Goal: Information Seeking & Learning: Learn about a topic

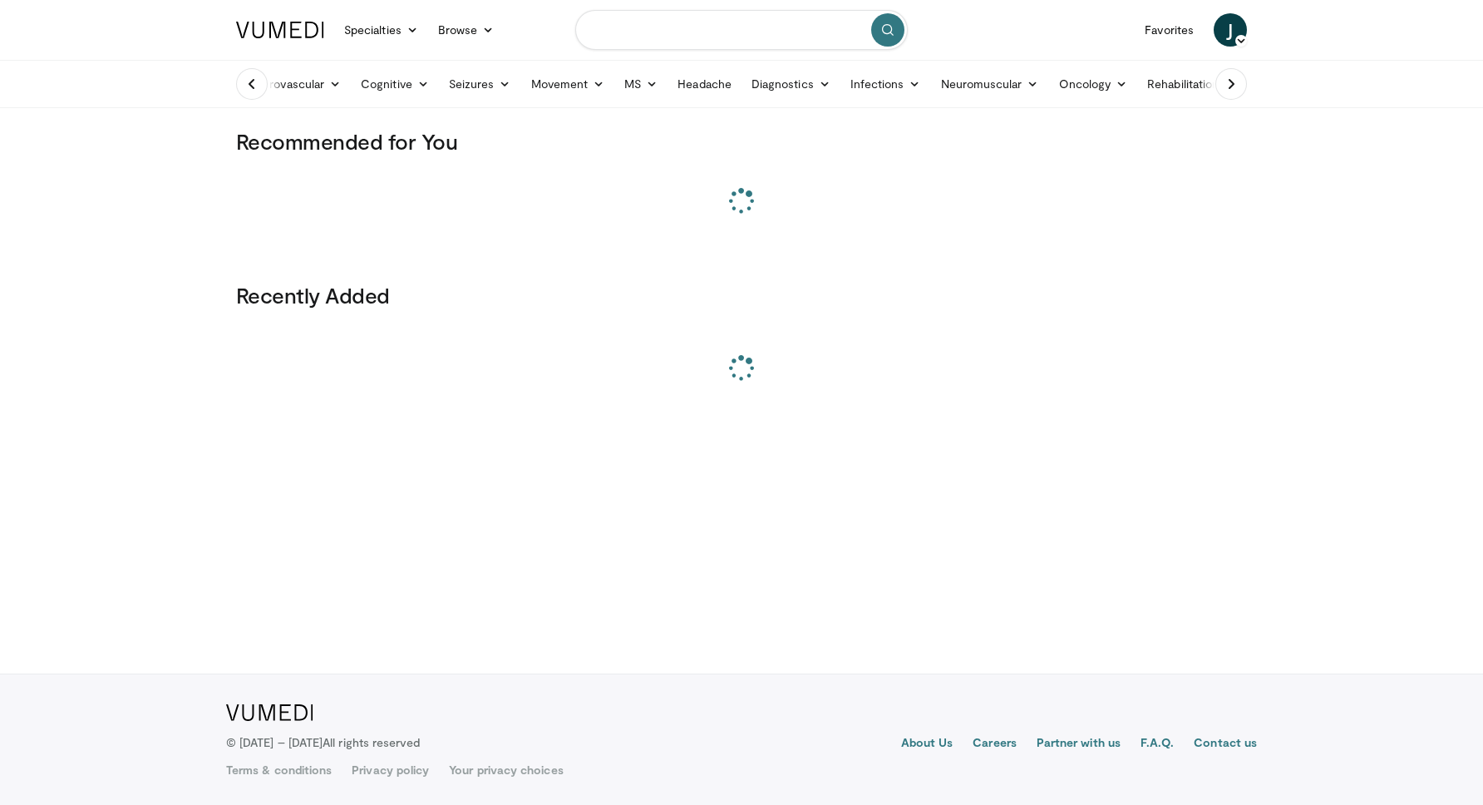
click at [804, 47] on input "Search topics, interventions" at bounding box center [741, 30] width 333 height 40
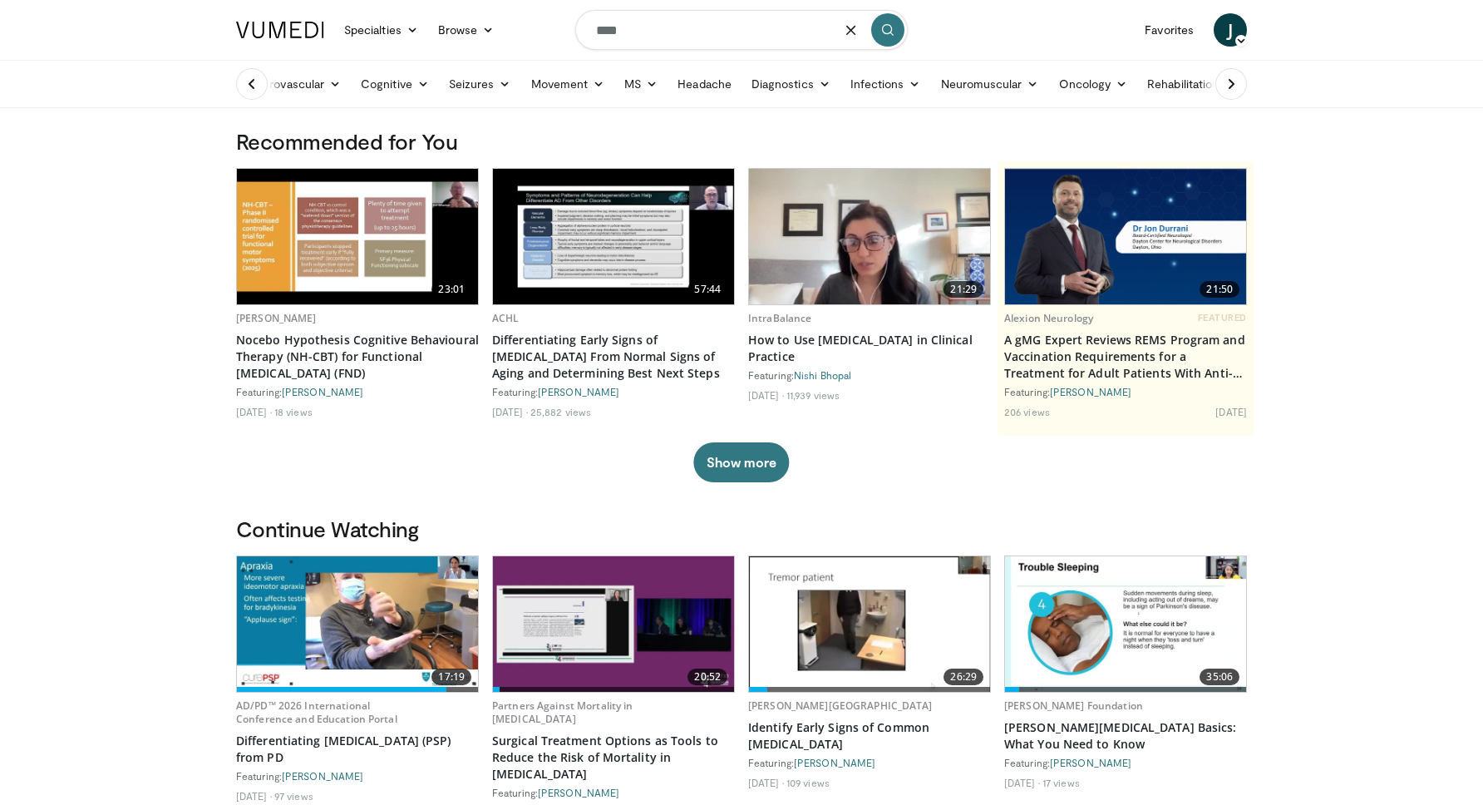
type input "****"
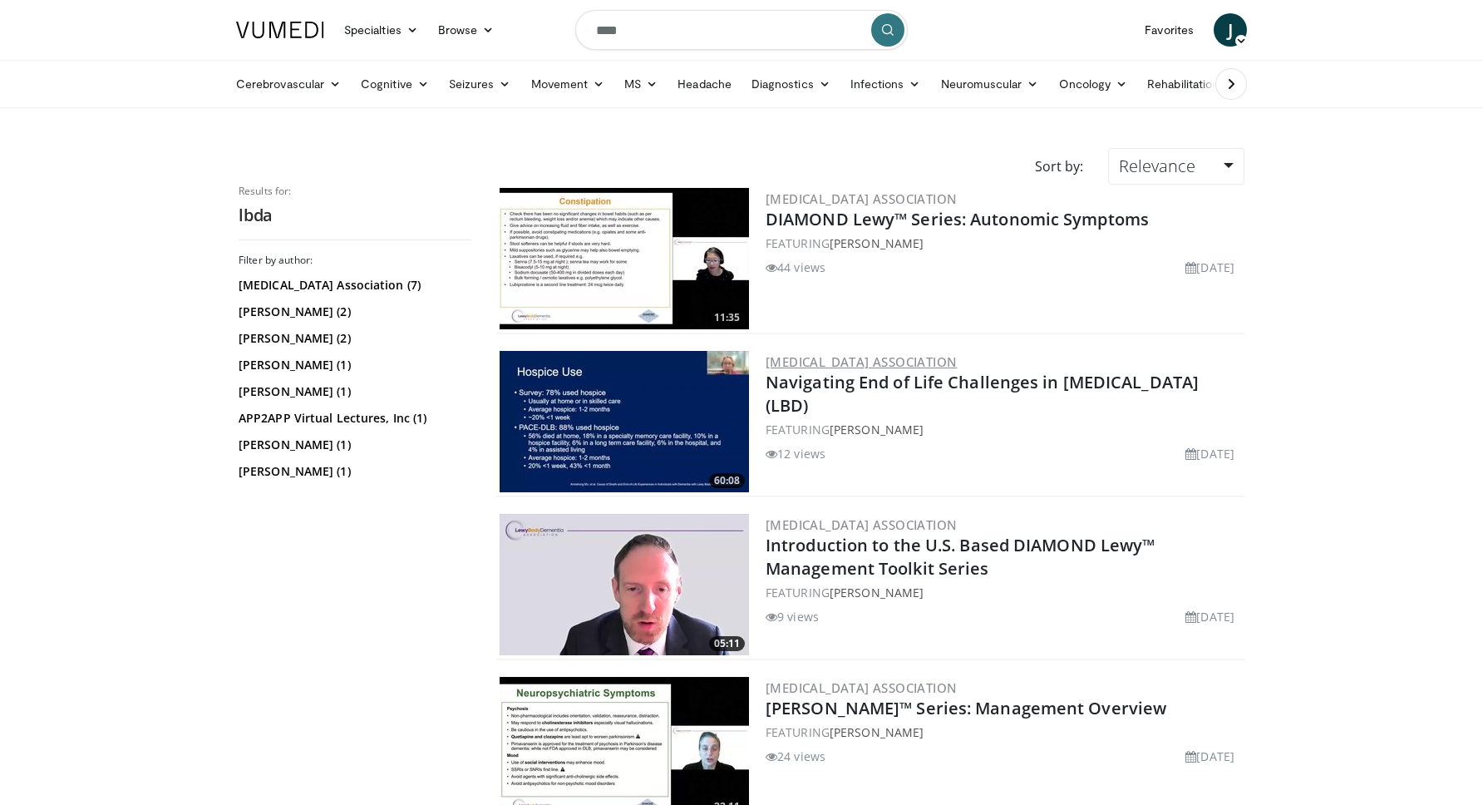
click at [957, 362] on link "[MEDICAL_DATA] Association" at bounding box center [861, 361] width 191 height 17
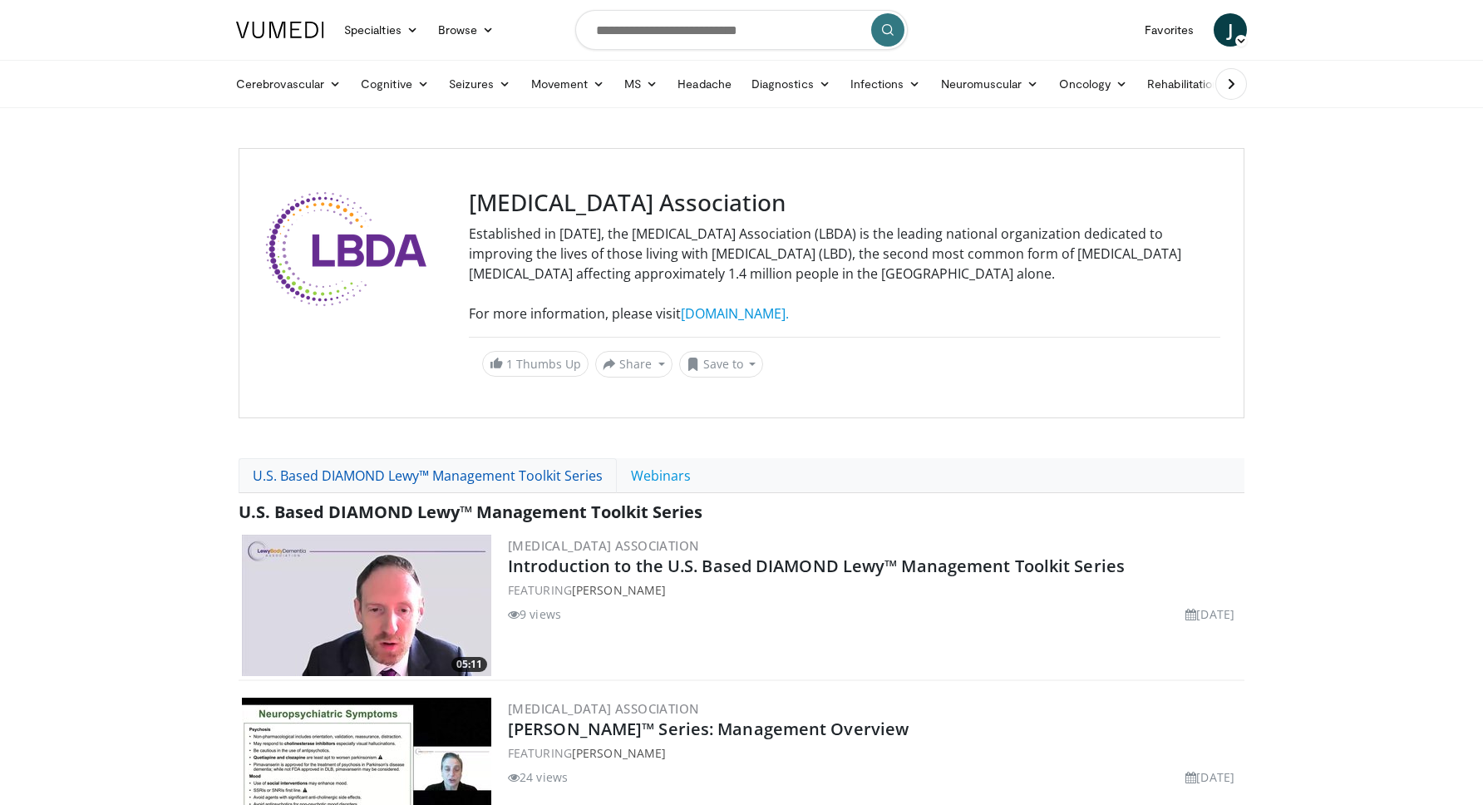
click at [427, 486] on link "U.S. Based DIAMOND Lewy™ Management Toolkit Series" at bounding box center [428, 475] width 378 height 35
